Goal: Information Seeking & Learning: Learn about a topic

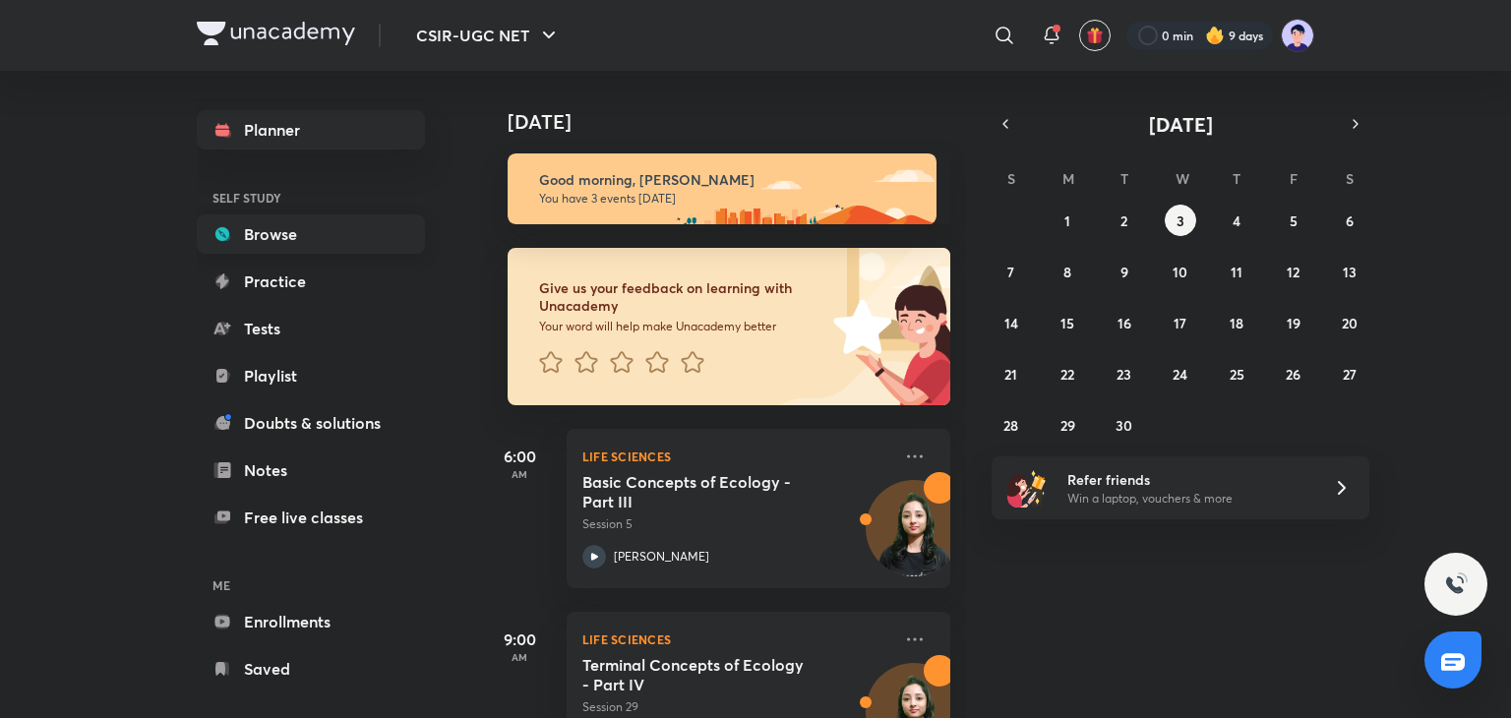
click at [232, 232] on link "Browse" at bounding box center [311, 233] width 228 height 39
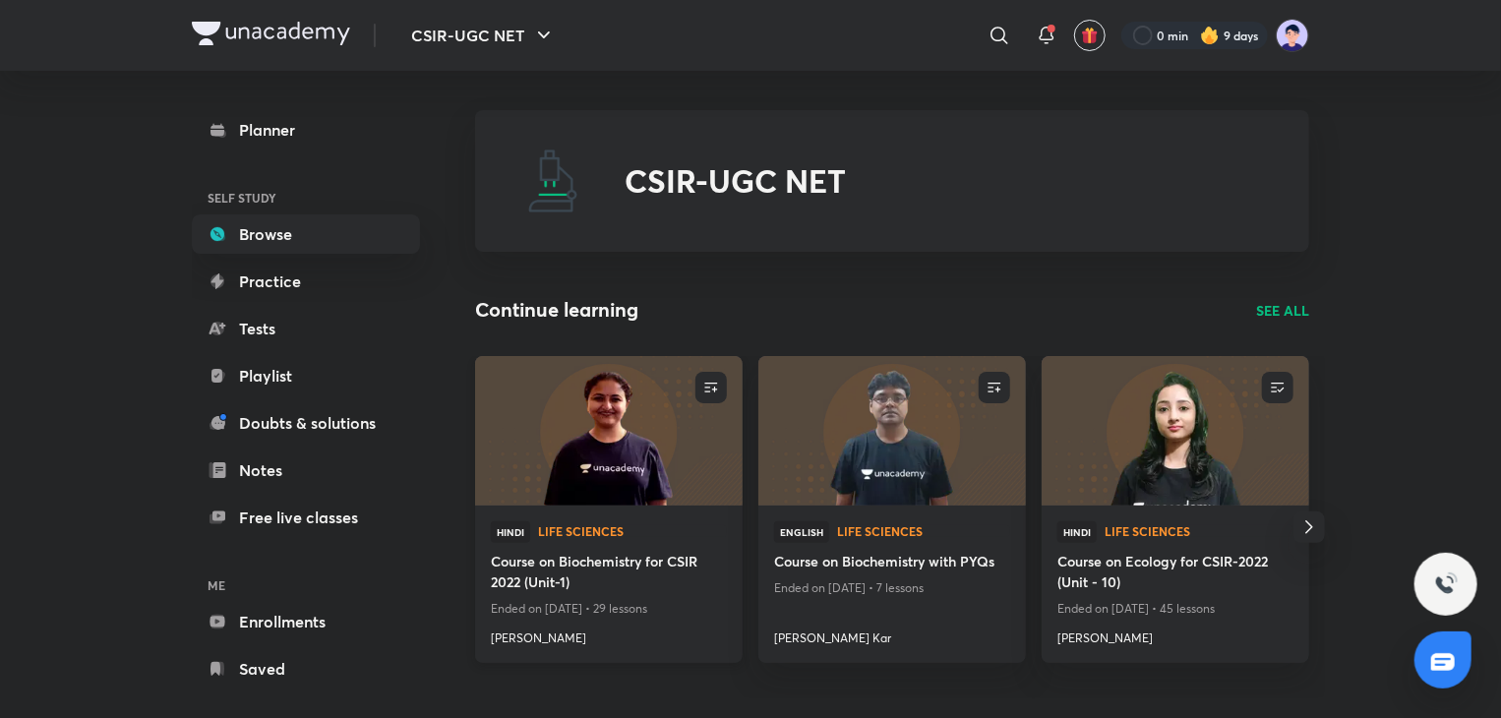
click at [556, 485] on img at bounding box center [608, 430] width 272 height 152
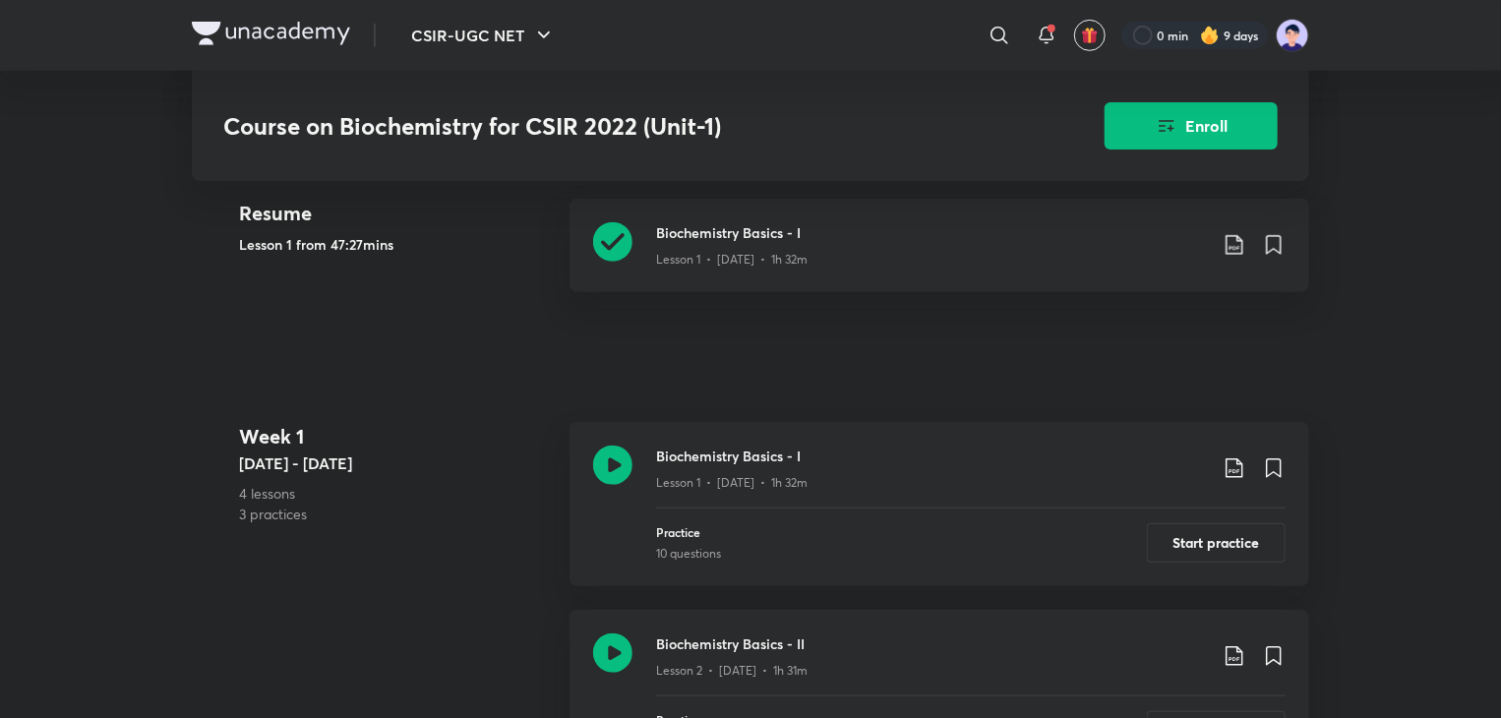
scroll to position [482, 0]
click at [732, 240] on h3 "Biochemistry Basics - I" at bounding box center [931, 229] width 551 height 21
